Goal: Task Accomplishment & Management: Manage account settings

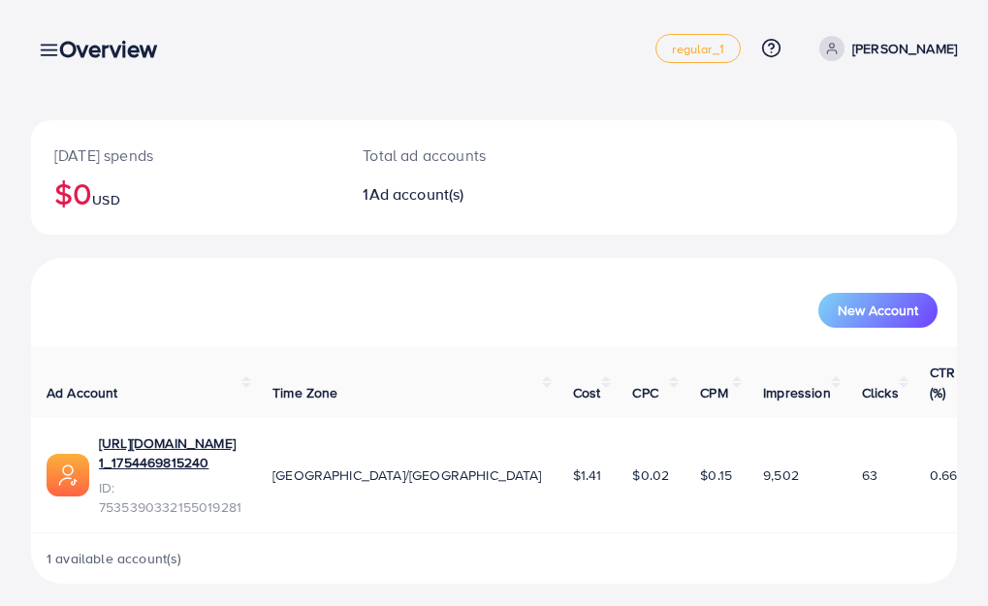
click at [51, 60] on div "Overview" at bounding box center [116, 49] width 145 height 28
click at [54, 52] on div "Overview" at bounding box center [116, 49] width 145 height 28
click at [55, 52] on div "Overview" at bounding box center [116, 49] width 145 height 28
click at [55, 50] on div "Overview" at bounding box center [116, 49] width 145 height 28
click at [51, 47] on div "Overview" at bounding box center [116, 49] width 145 height 28
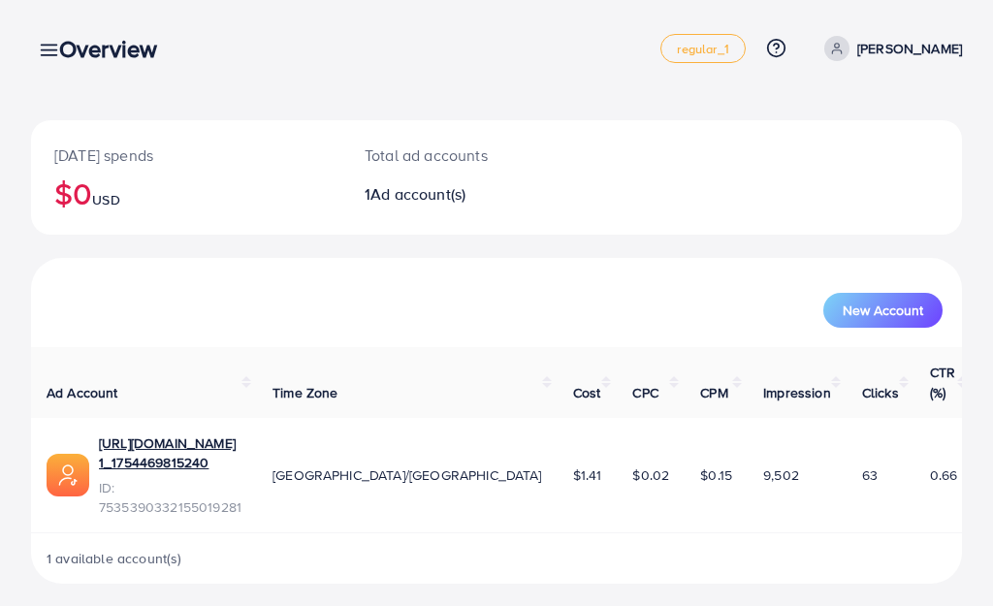
click at [51, 47] on div "Overview" at bounding box center [116, 49] width 145 height 28
click at [48, 48] on div "Overview" at bounding box center [116, 49] width 145 height 28
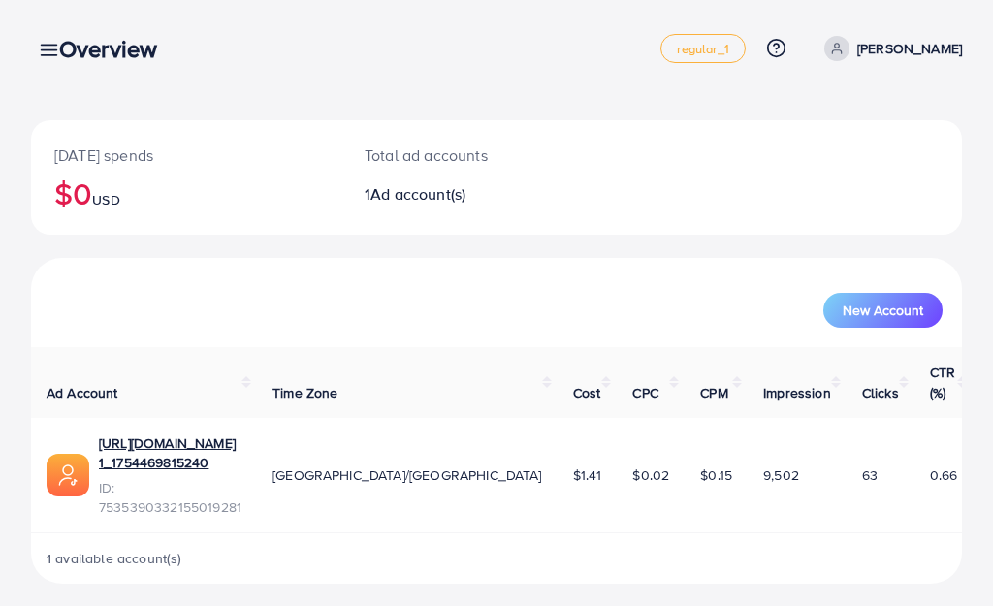
click at [40, 49] on icon at bounding box center [49, 50] width 20 height 20
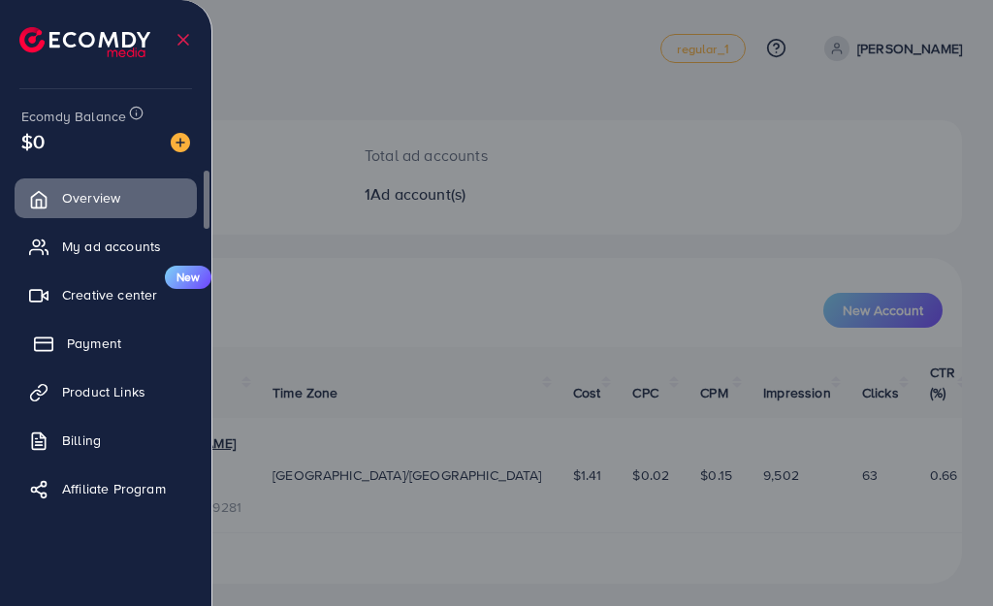
click at [109, 324] on link "Payment" at bounding box center [106, 343] width 182 height 39
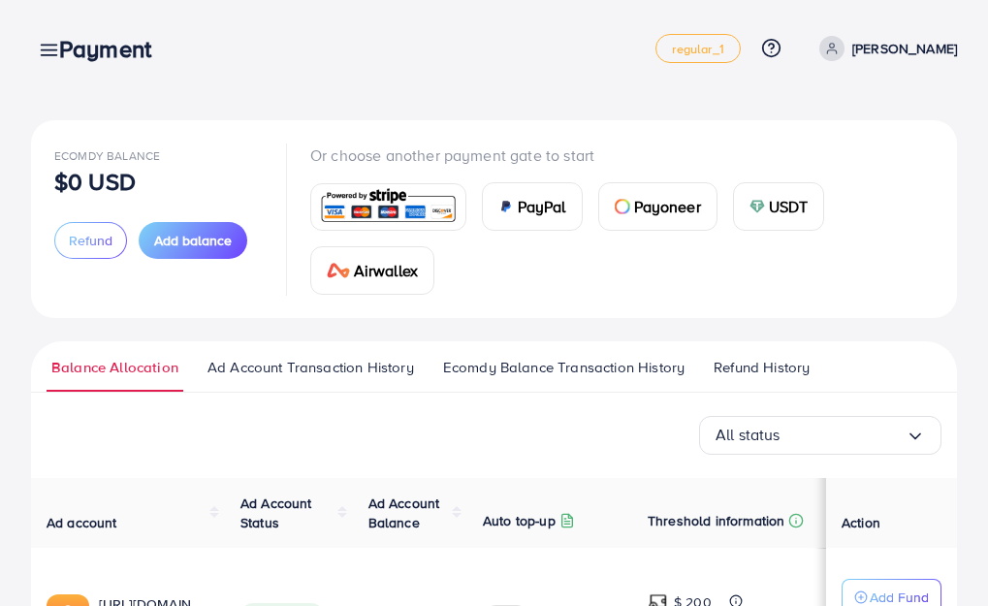
click at [756, 358] on span "Refund History" at bounding box center [762, 367] width 96 height 21
